Goal: Task Accomplishment & Management: Manage account settings

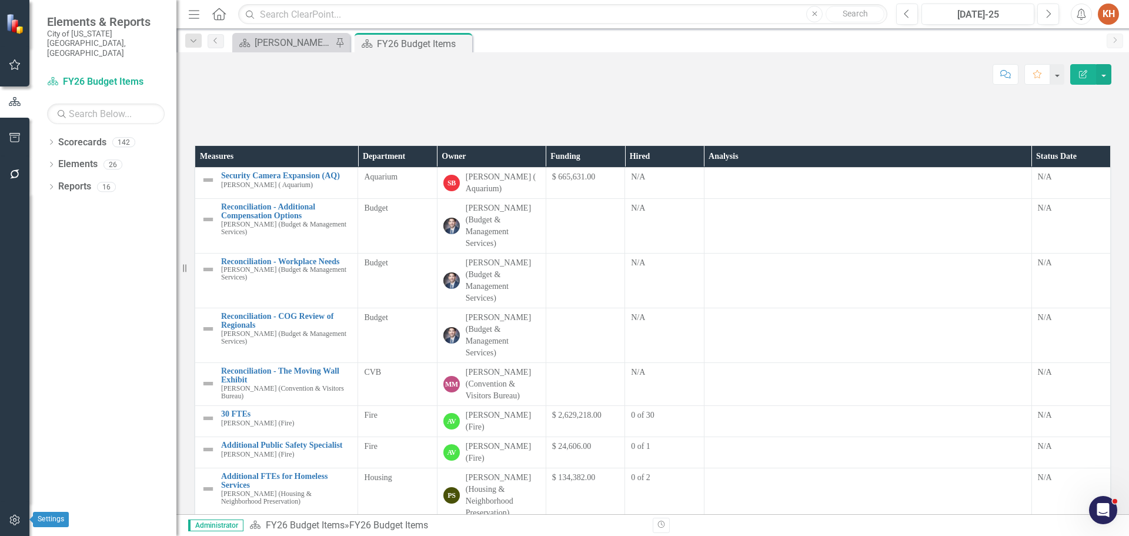
click at [15, 519] on icon "button" at bounding box center [15, 519] width 12 height 9
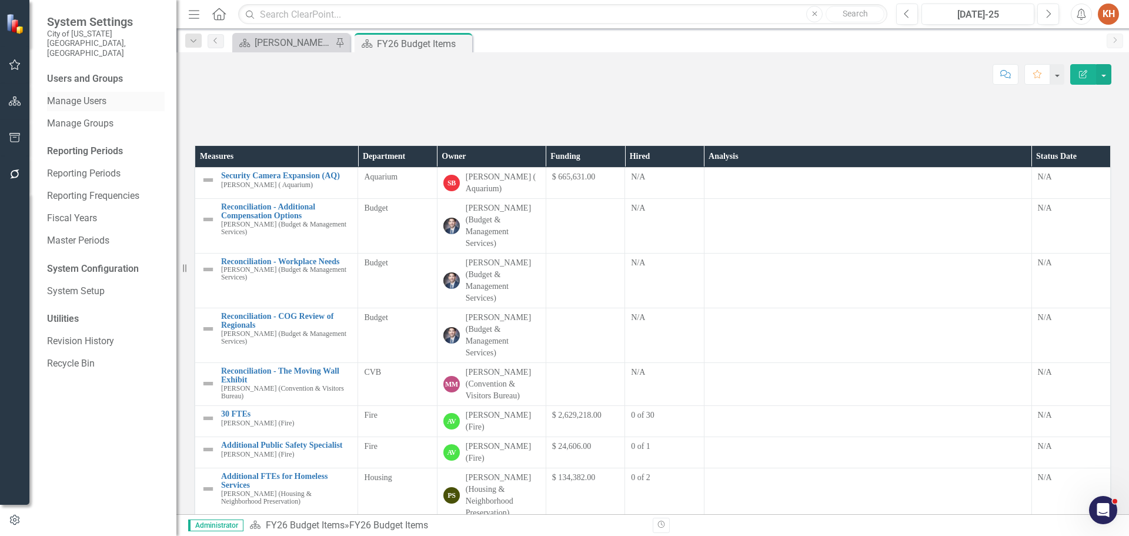
click at [102, 95] on link "Manage Users" at bounding box center [106, 102] width 118 height 14
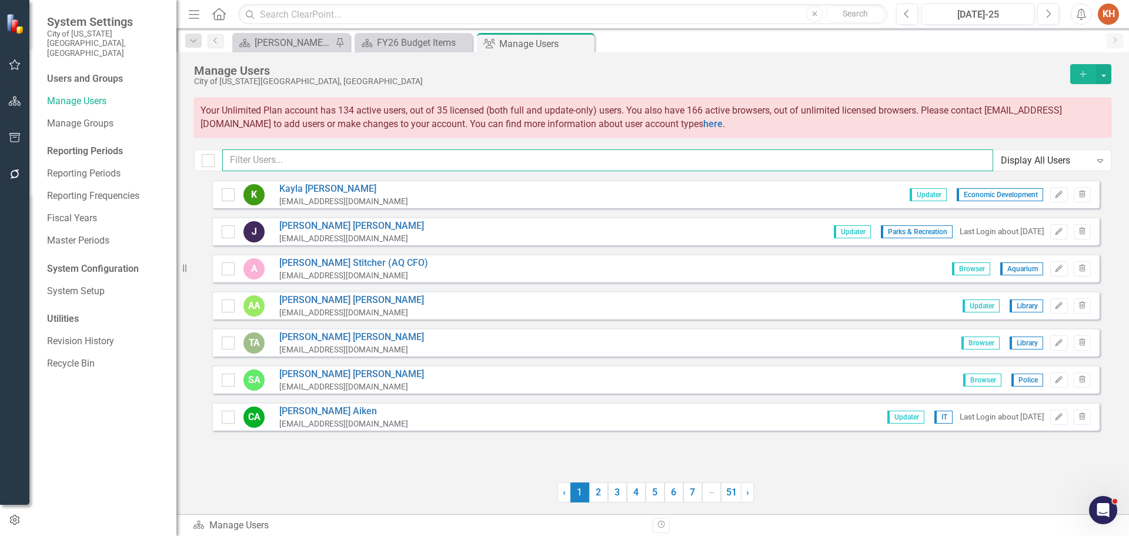
click at [395, 158] on input "text" at bounding box center [607, 160] width 771 height 22
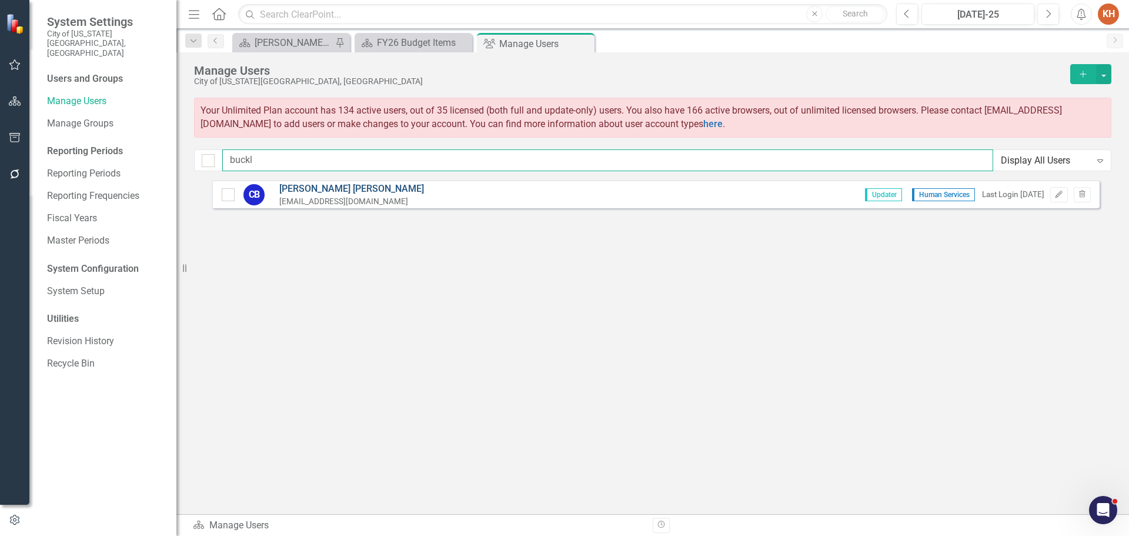
type input "buckl"
click at [328, 189] on link "[PERSON_NAME]" at bounding box center [351, 189] width 145 height 14
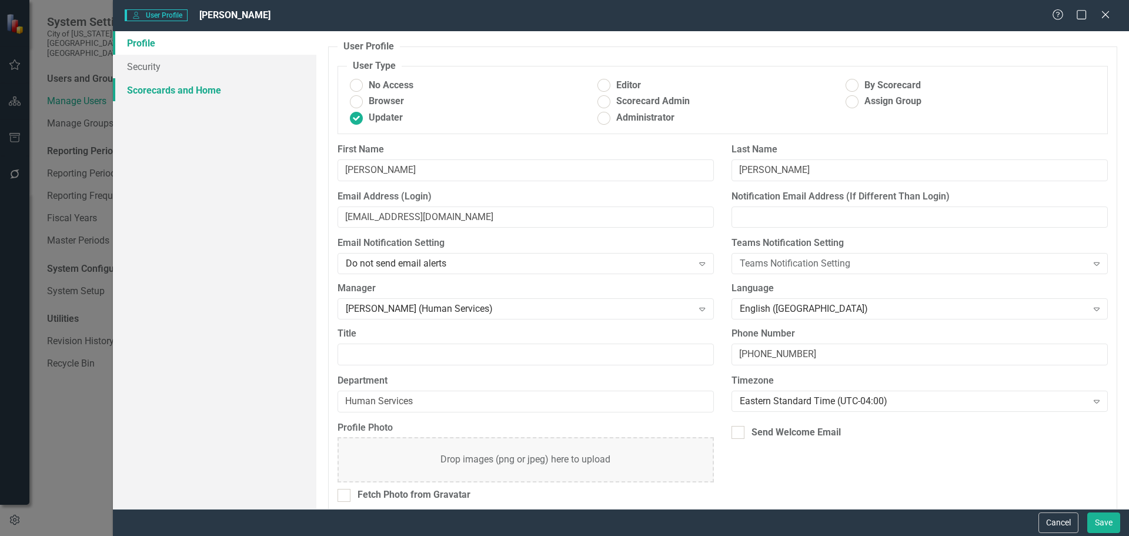
click at [187, 91] on link "Scorecards and Home" at bounding box center [214, 90] width 203 height 24
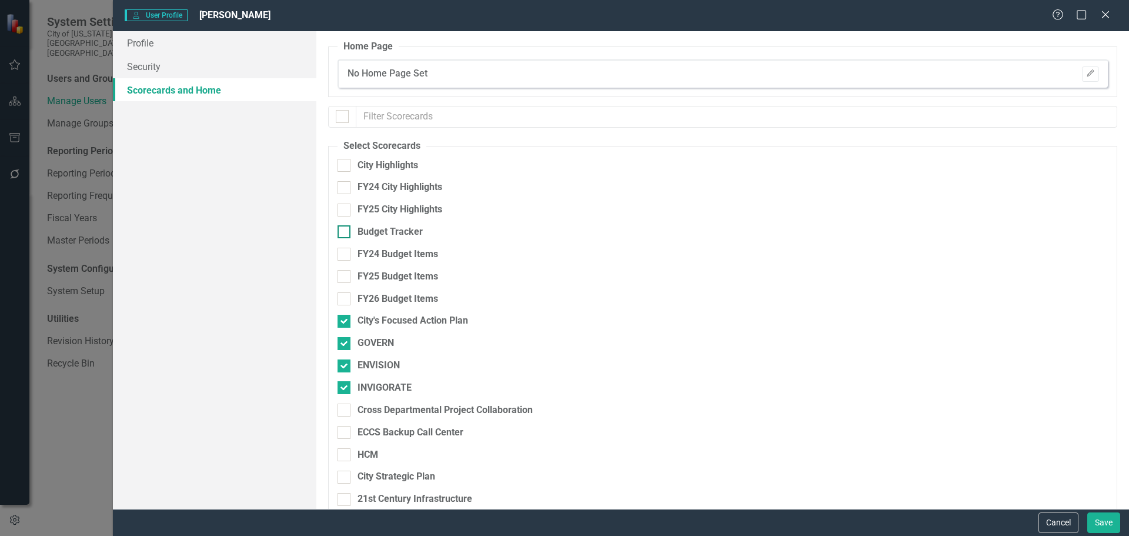
click at [346, 231] on div at bounding box center [344, 231] width 13 height 13
click at [345, 231] on input "Budget Tracker" at bounding box center [342, 229] width 8 height 8
checkbox input "true"
click at [345, 253] on div at bounding box center [344, 254] width 13 height 13
click at [345, 253] on input "FY24 Budget Items" at bounding box center [342, 252] width 8 height 8
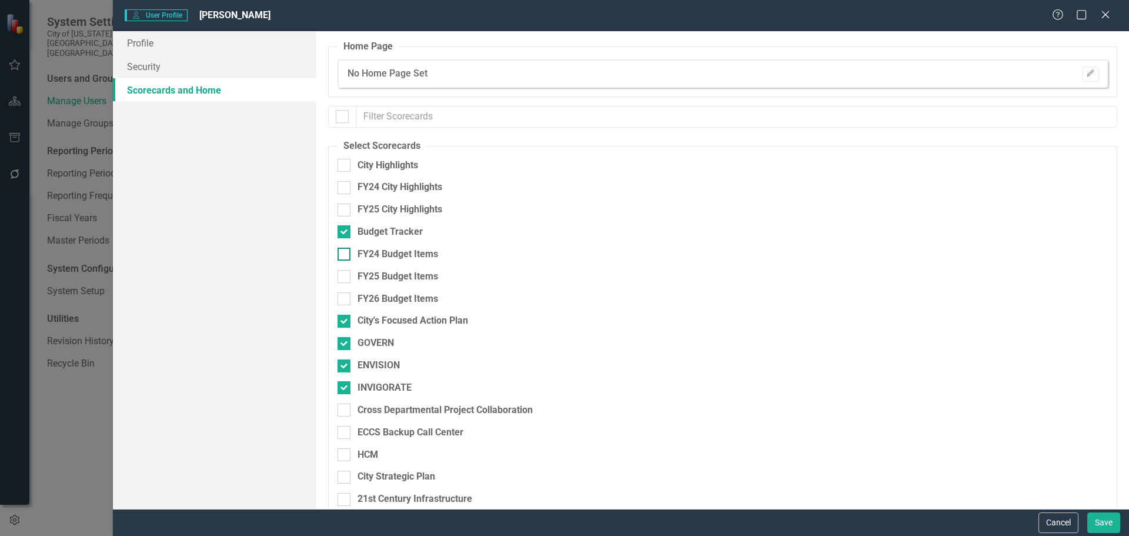
checkbox input "true"
click at [343, 276] on input "FY25 Budget Items" at bounding box center [342, 274] width 8 height 8
checkbox input "true"
click at [346, 300] on div at bounding box center [344, 298] width 13 height 13
click at [345, 300] on input "FY26 Budget Items" at bounding box center [342, 296] width 8 height 8
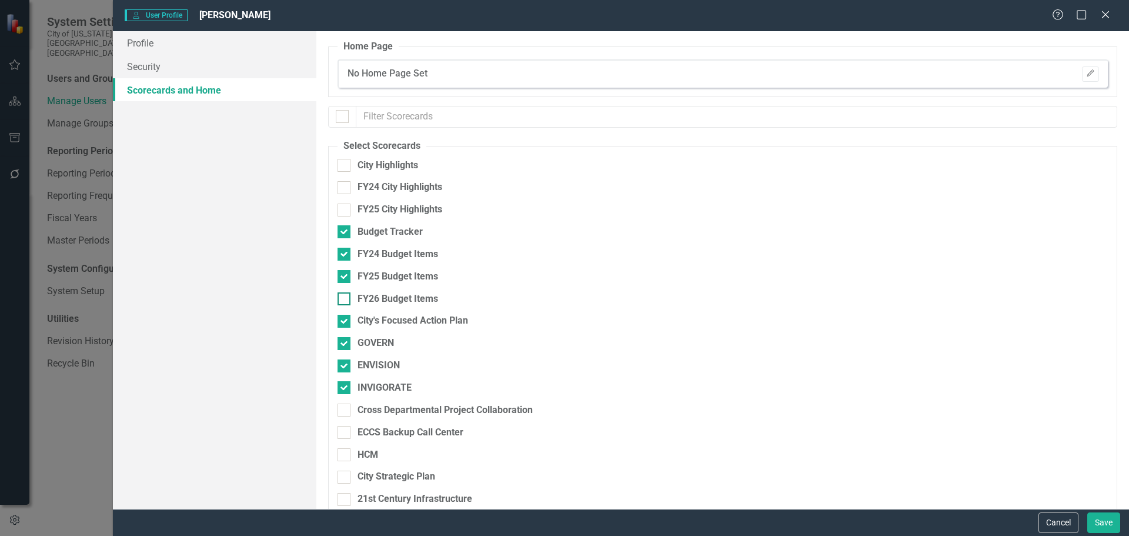
checkbox input "true"
click at [1090, 518] on button "Save" at bounding box center [1103, 522] width 33 height 21
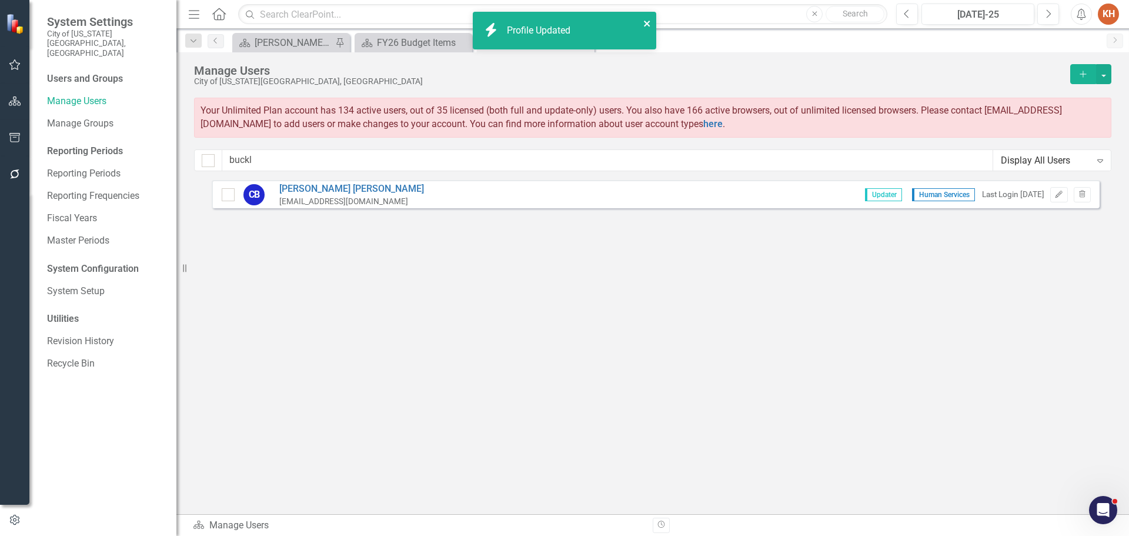
click at [647, 24] on icon "close" at bounding box center [647, 24] width 6 height 6
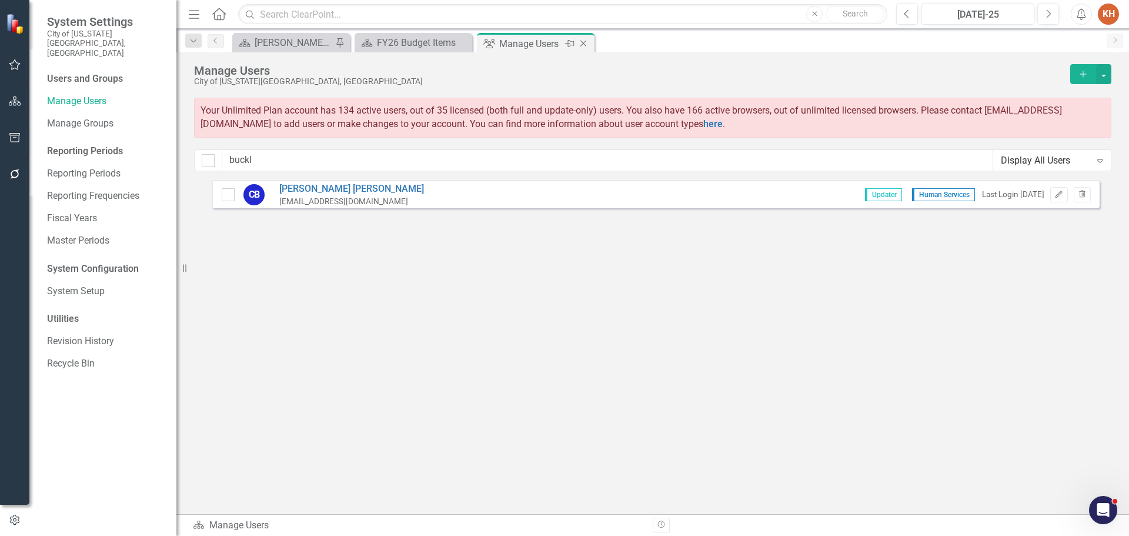
click at [584, 42] on icon "Close" at bounding box center [583, 43] width 12 height 9
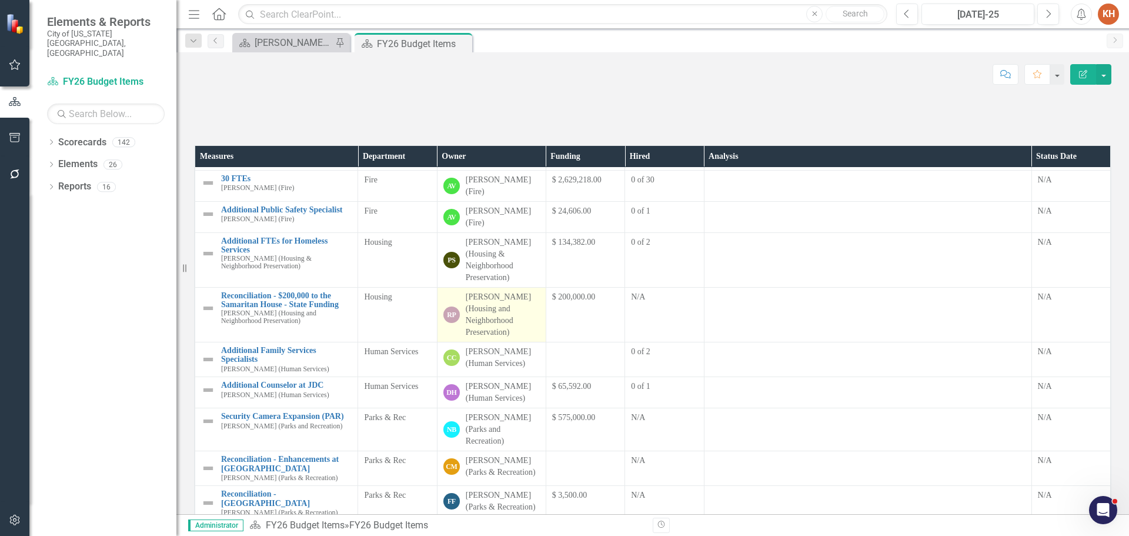
scroll to position [294, 0]
